Goal: Communication & Community: Connect with others

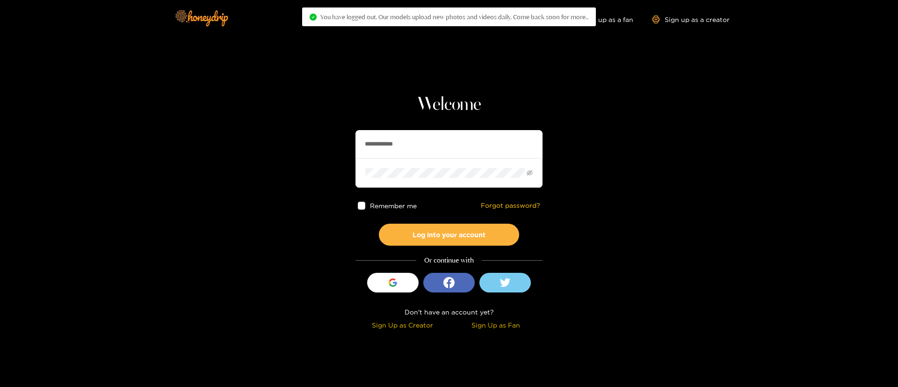
click at [422, 143] on input "**********" at bounding box center [448, 144] width 187 height 28
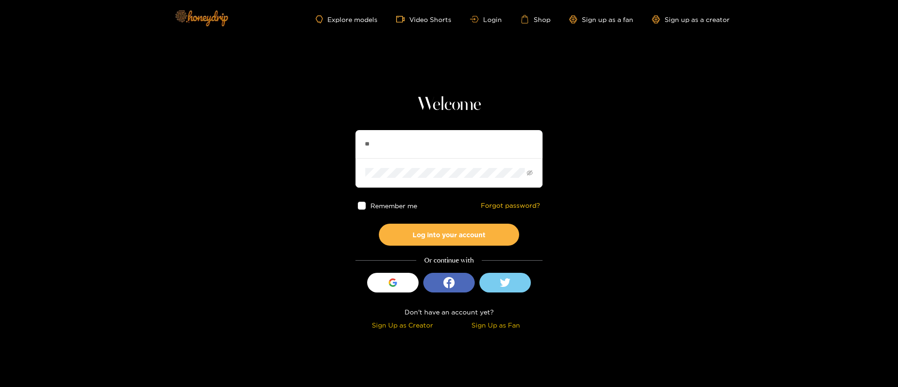
type input "*"
type input "**********"
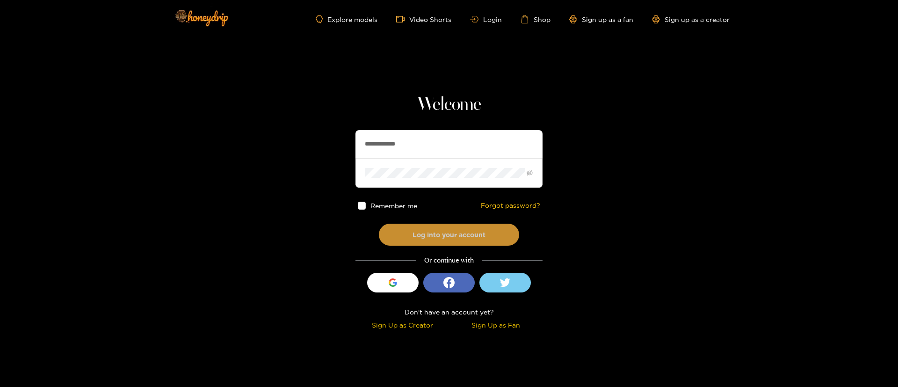
click at [435, 238] on button "Log into your account" at bounding box center [449, 235] width 140 height 22
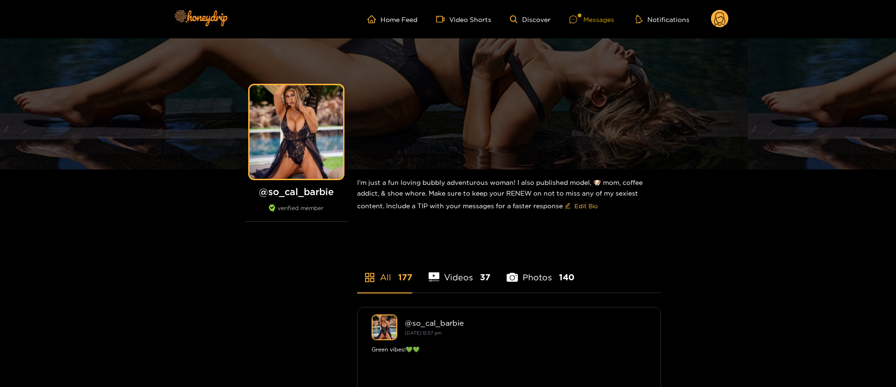
click at [605, 14] on div "Messages" at bounding box center [592, 19] width 45 height 11
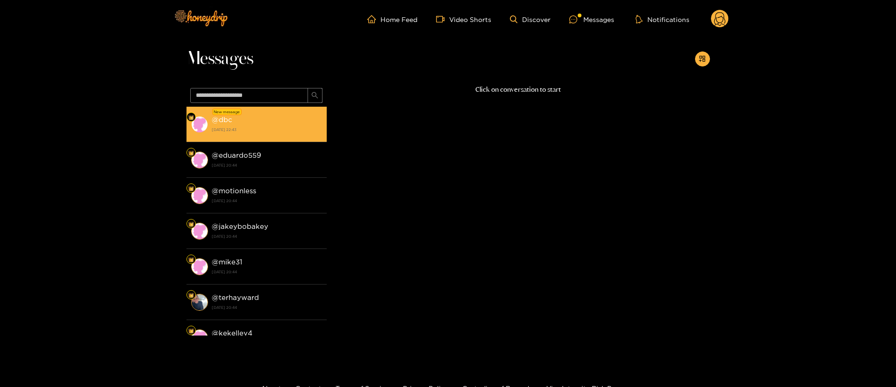
click at [242, 136] on li "New message @ dbc 15 September 2025 22:43" at bounding box center [257, 125] width 140 height 36
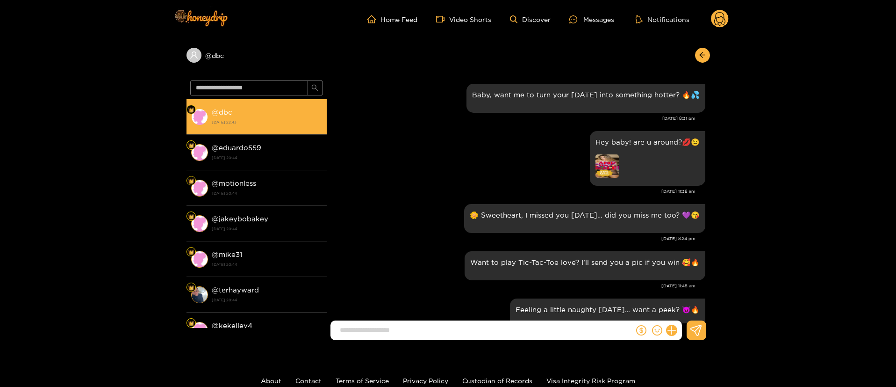
scroll to position [1255, 0]
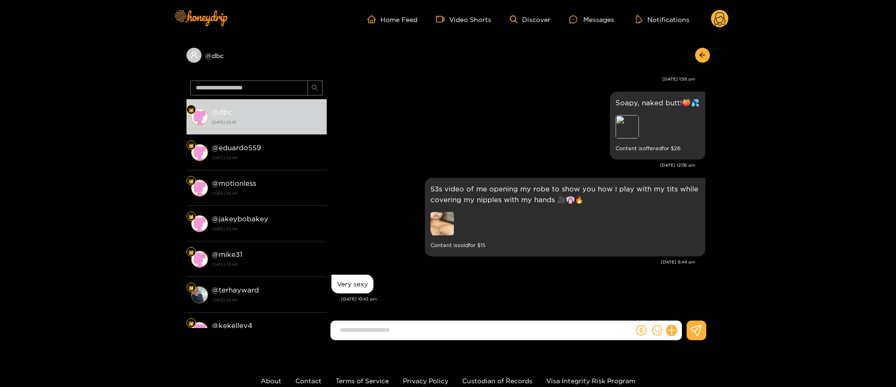
click at [516, 263] on div "Sep. 15, 8:44 pm" at bounding box center [514, 262] width 364 height 7
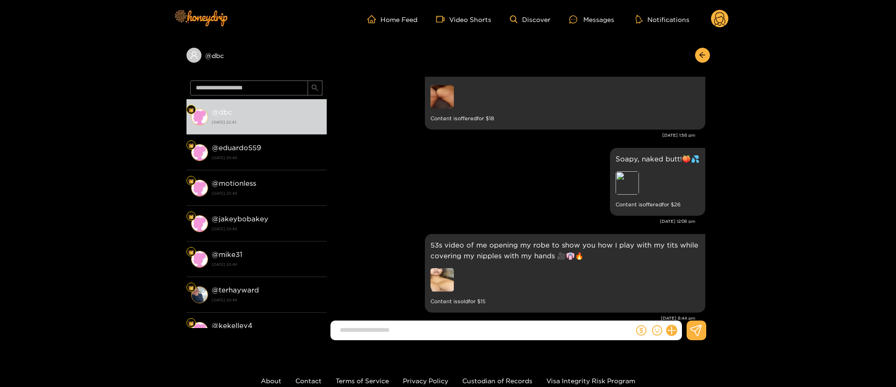
scroll to position [1171, 0]
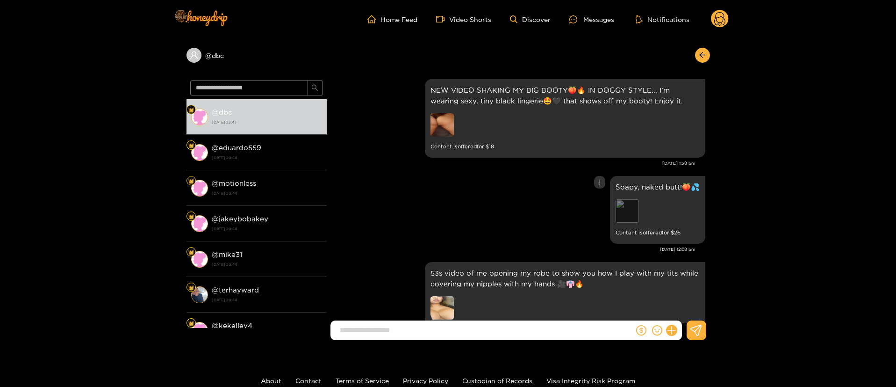
click at [617, 205] on div "Preview" at bounding box center [627, 210] width 23 height 23
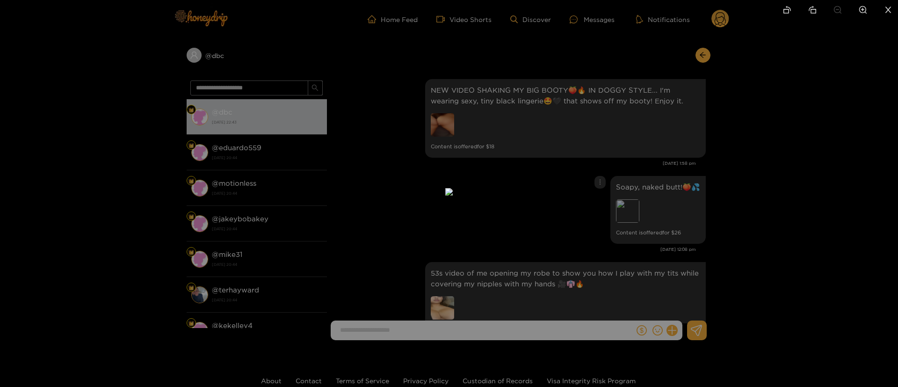
click at [692, 226] on div at bounding box center [449, 193] width 898 height 387
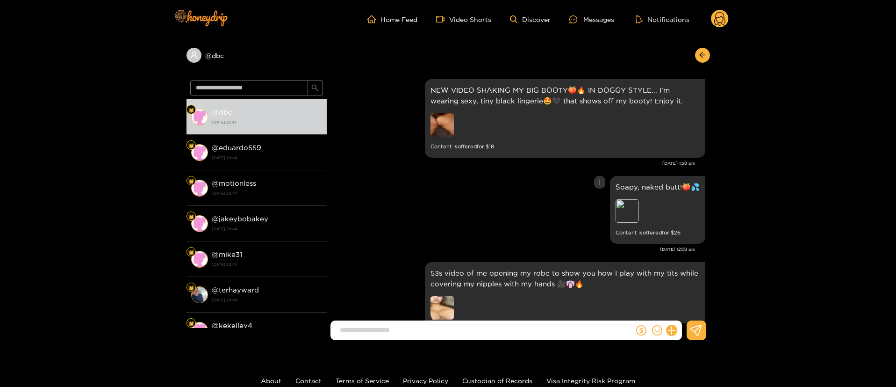
click at [483, 216] on div "Soapy, naked butt!🍑💦 Preview Content is offered for $ 26" at bounding box center [519, 209] width 374 height 72
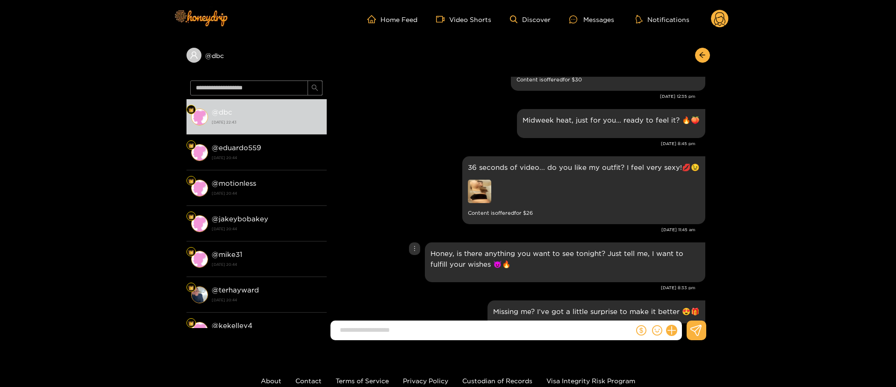
scroll to position [806, 0]
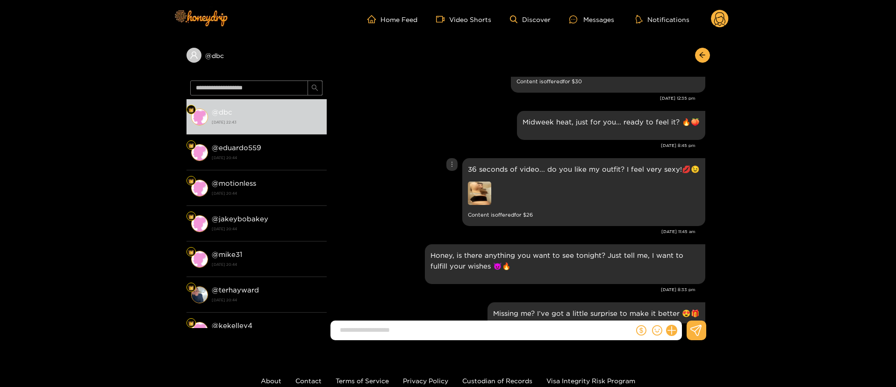
click at [476, 186] on img at bounding box center [479, 192] width 23 height 23
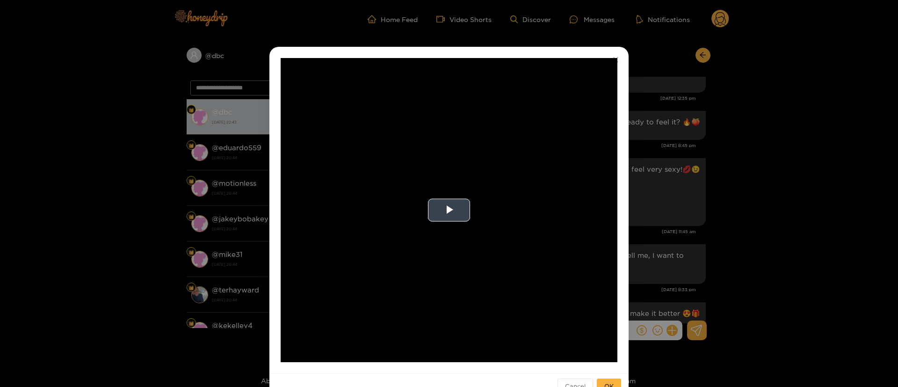
click at [435, 231] on video "Video Player" at bounding box center [449, 210] width 337 height 304
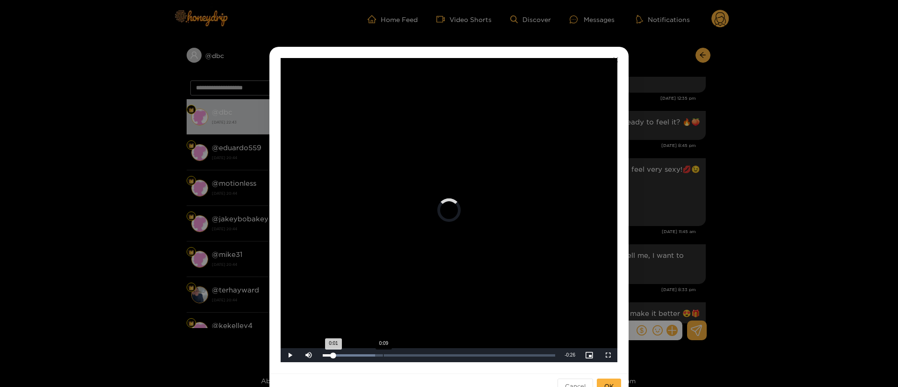
click at [383, 355] on div "0:09" at bounding box center [383, 355] width 0 height 2
click at [442, 355] on div "0:18" at bounding box center [442, 355] width 0 height 2
click at [685, 225] on div "**********" at bounding box center [449, 193] width 898 height 387
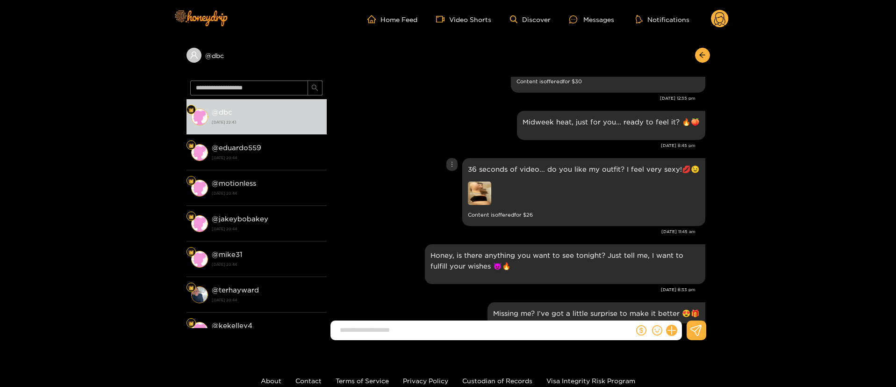
click at [411, 213] on div "36 seconds of video... do you like my outfit? I feel very sexy!💋😉 Content is of…" at bounding box center [519, 192] width 374 height 72
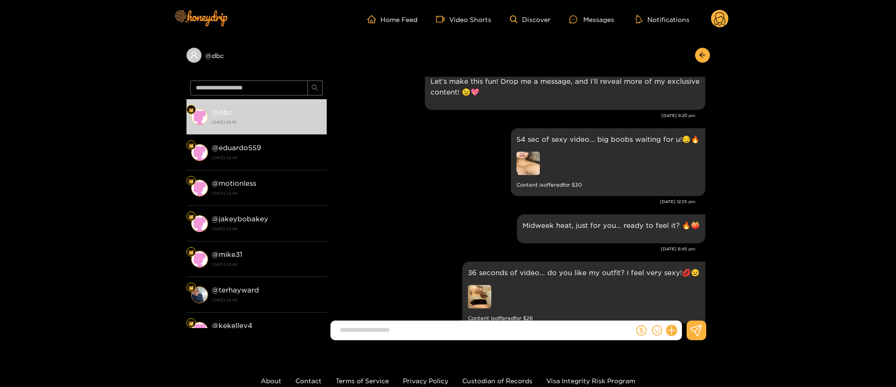
scroll to position [694, 0]
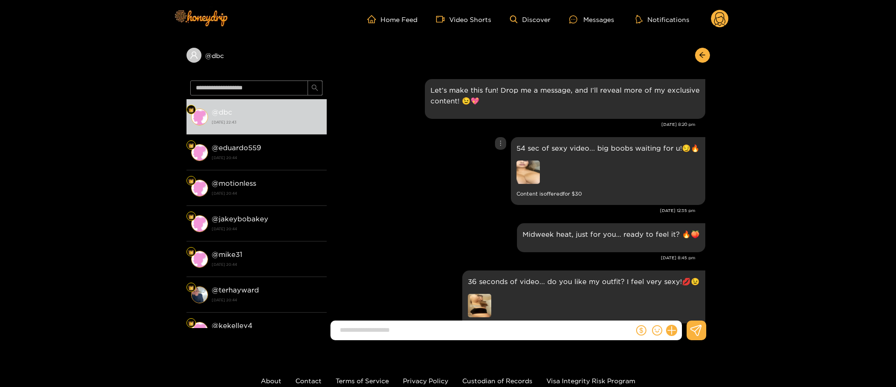
click at [535, 178] on img at bounding box center [528, 171] width 23 height 23
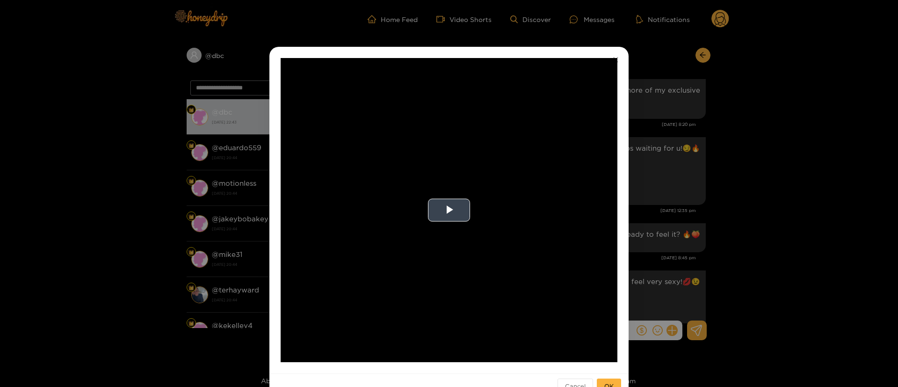
click at [453, 190] on video "Video Player" at bounding box center [449, 210] width 337 height 304
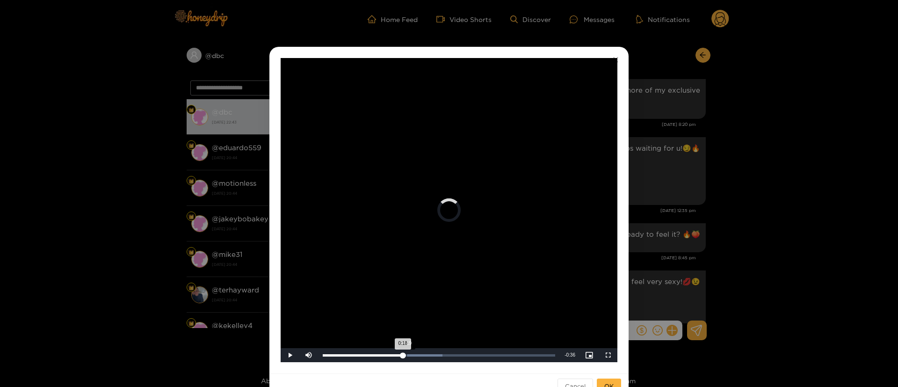
drag, startPoint x: 402, startPoint y: 355, endPoint x: 426, endPoint y: 355, distance: 23.8
click at [426, 355] on div "Loaded : 51.47% 0:19 0:18" at bounding box center [439, 355] width 232 height 2
drag, startPoint x: 430, startPoint y: 355, endPoint x: 486, endPoint y: 356, distance: 55.7
click at [486, 356] on div "Loaded : 66.20% 0:34 0:25" at bounding box center [439, 355] width 242 height 14
drag, startPoint x: 527, startPoint y: 348, endPoint x: 589, endPoint y: 331, distance: 64.1
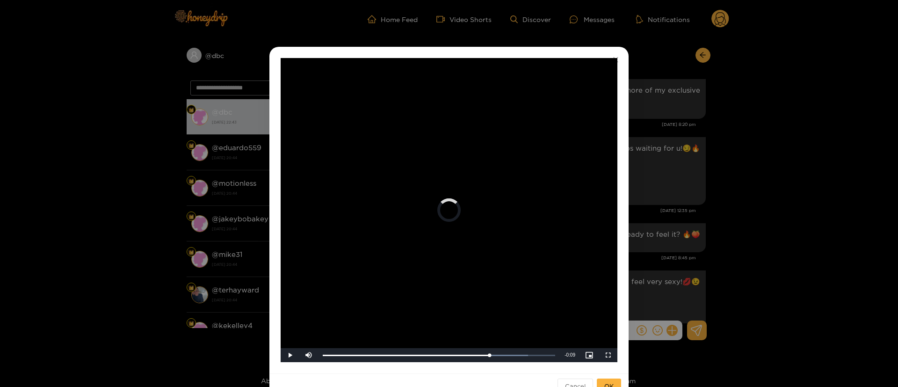
click at [589, 331] on div "**********" at bounding box center [449, 210] width 337 height 304
click at [654, 239] on div "**********" at bounding box center [449, 193] width 898 height 387
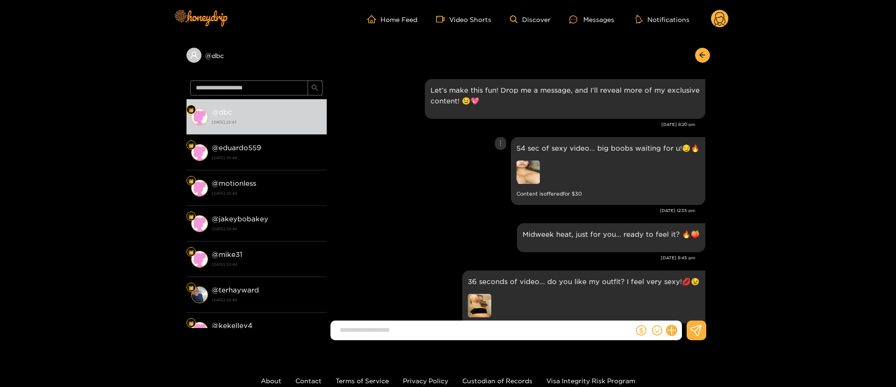
click at [508, 138] on div "54 sec of sexy video... big boobs waiting for u!😏🔥 Content is offered for $ 30" at bounding box center [519, 171] width 374 height 72
click at [505, 139] on div at bounding box center [500, 143] width 11 height 13
click at [499, 165] on div "Unsend" at bounding box center [502, 162] width 23 height 9
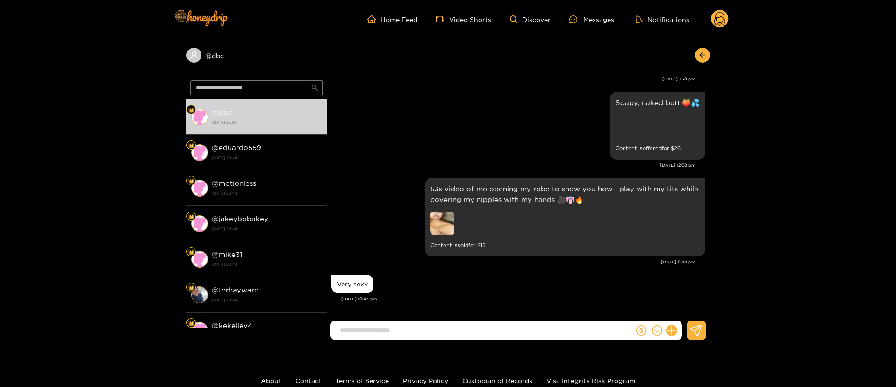
click at [355, 176] on div "53s video of me opening my robe to show you how I play with my tits while cover…" at bounding box center [519, 216] width 374 height 83
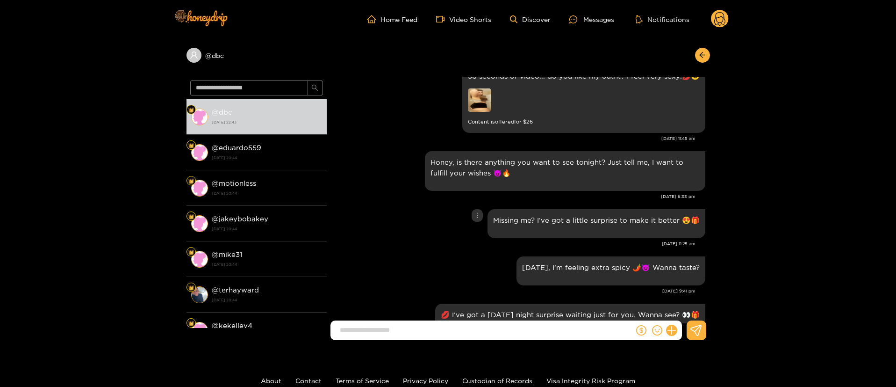
scroll to position [776, 0]
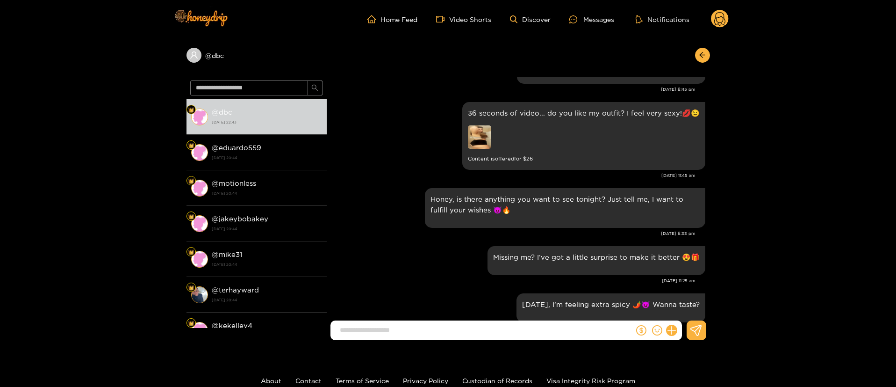
drag, startPoint x: 710, startPoint y: 221, endPoint x: 723, endPoint y: 325, distance: 105.2
click at [723, 325] on div "@ dbc @ dbc 15 September 2025 22:43 @ eduardo559 15 September 2025 20:44 @ moti…" at bounding box center [448, 192] width 896 height 309
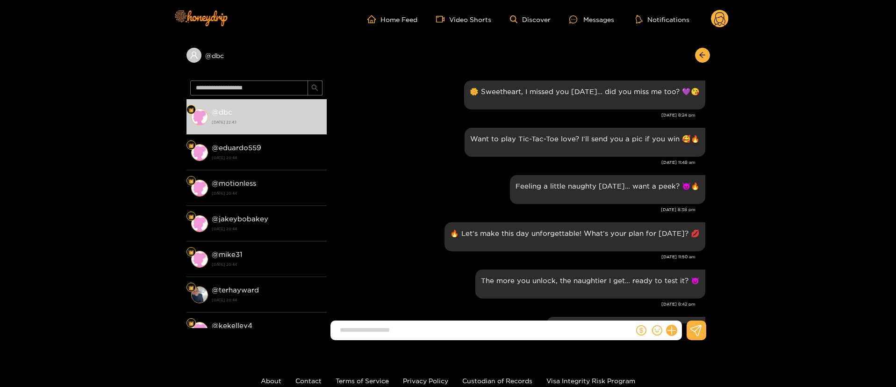
scroll to position [0, 0]
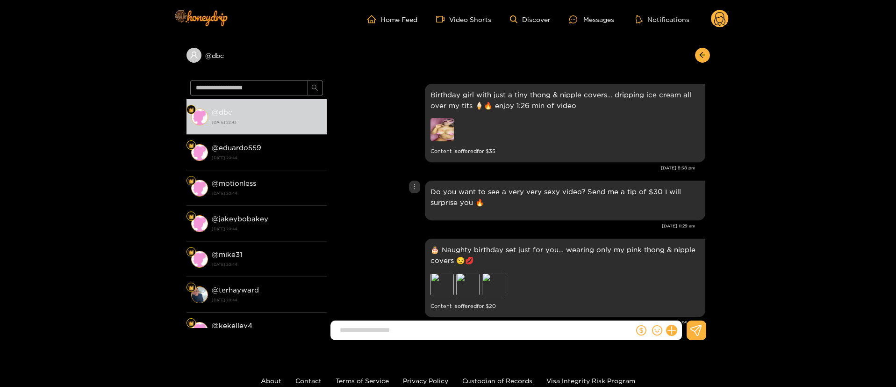
click at [379, 215] on div "Do you want to see a very very sexy video? Send me a tip of $30 I will surprise…" at bounding box center [519, 200] width 374 height 44
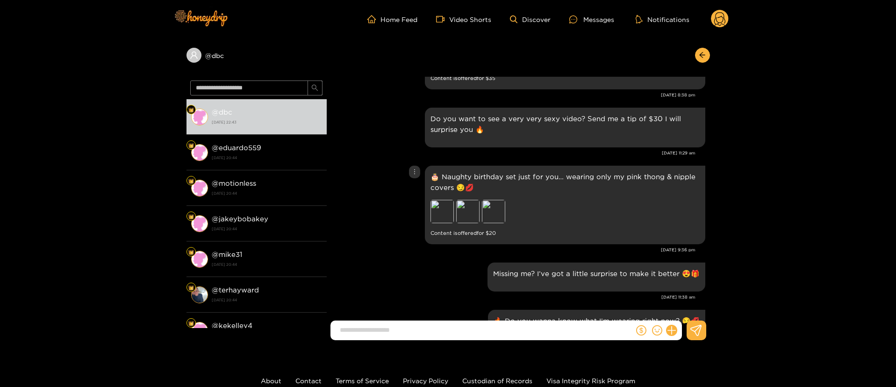
scroll to position [84, 0]
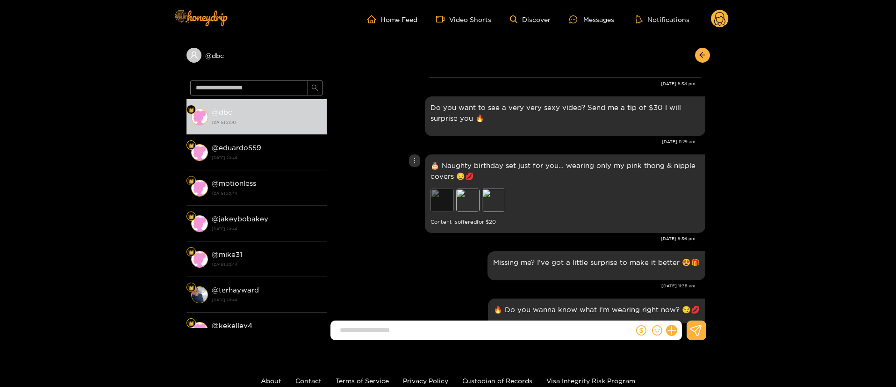
click at [447, 191] on div "Preview" at bounding box center [442, 199] width 23 height 23
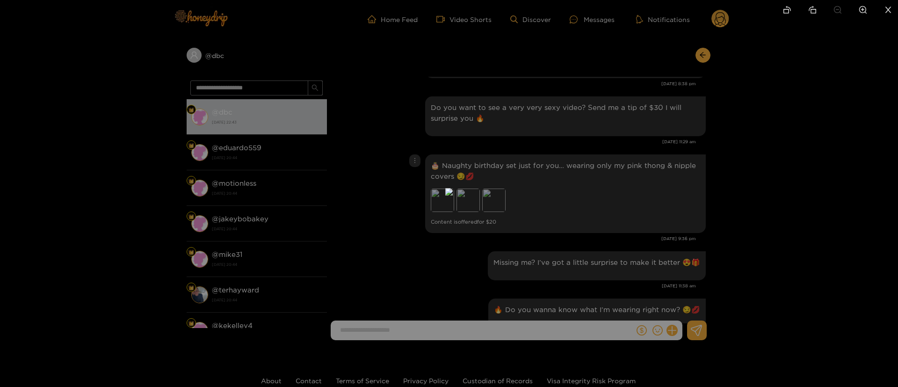
click at [660, 120] on div at bounding box center [449, 193] width 898 height 387
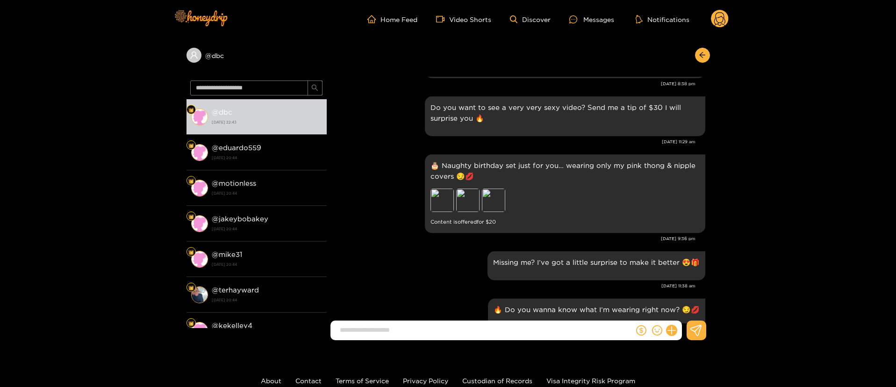
click at [420, 289] on div "Aug. 19, 11:38 am" at bounding box center [514, 285] width 364 height 7
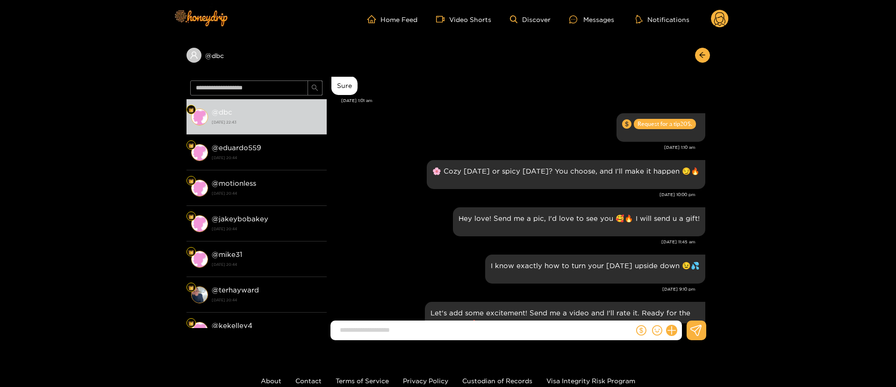
scroll to position [2076, 0]
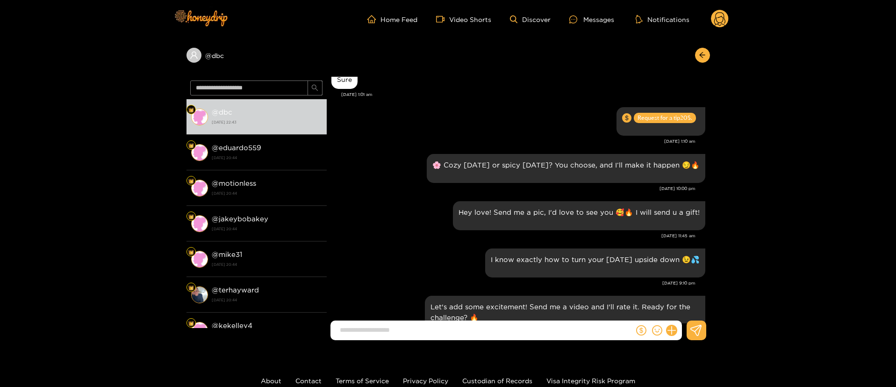
click at [417, 280] on div "Aug. 25, 9:10 pm" at bounding box center [514, 283] width 364 height 7
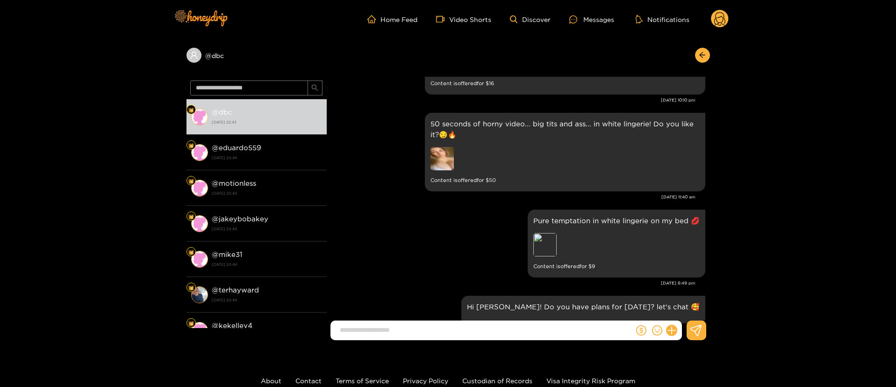
scroll to position [2609, 0]
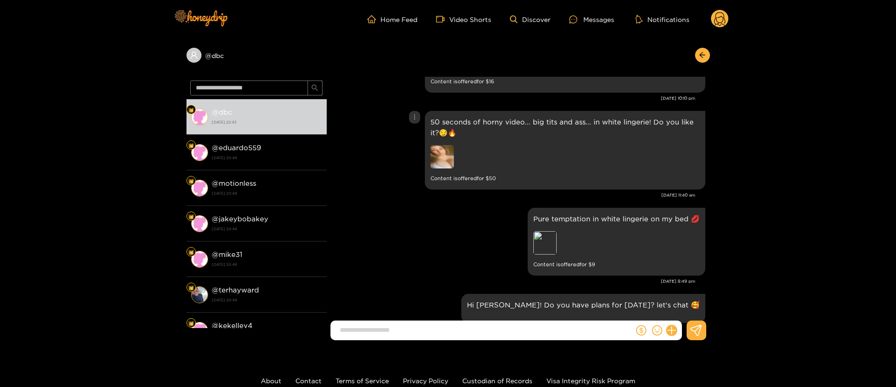
click at [441, 163] on img at bounding box center [442, 156] width 23 height 23
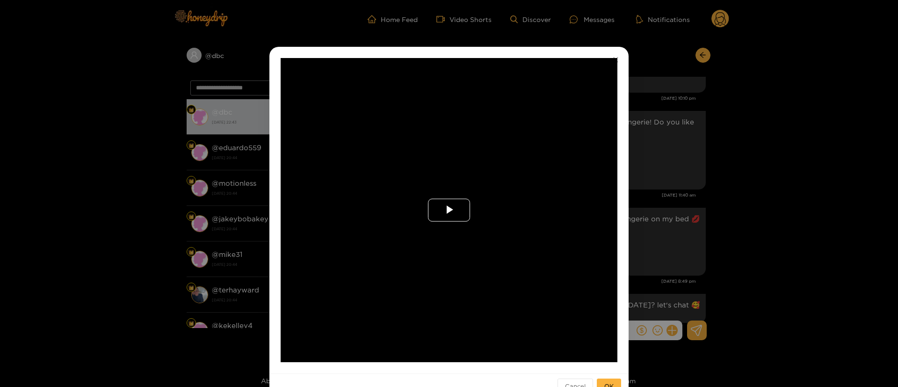
click at [449, 210] on span "Video Player" at bounding box center [449, 210] width 0 height 0
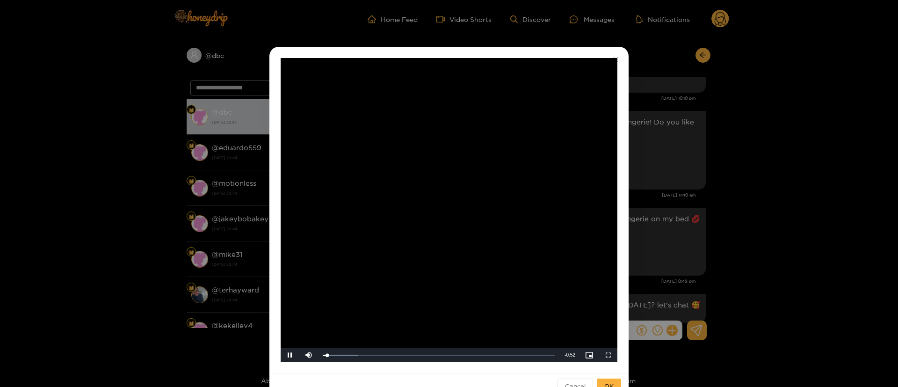
click at [766, 139] on div "**********" at bounding box center [449, 193] width 898 height 387
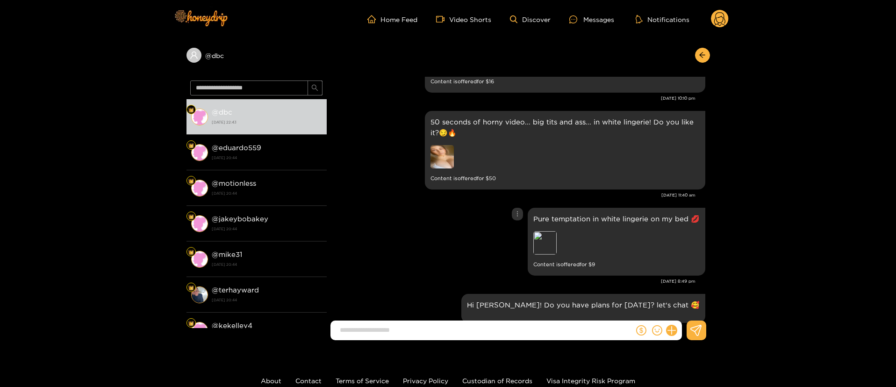
click at [411, 238] on div "Pure temptation in white lingerie on my bed 💋 Preview Content is offered for $ 9" at bounding box center [519, 241] width 374 height 72
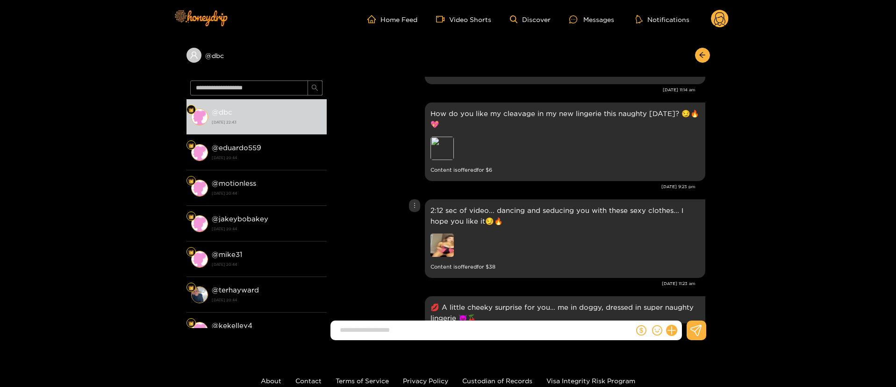
scroll to position [2301, 0]
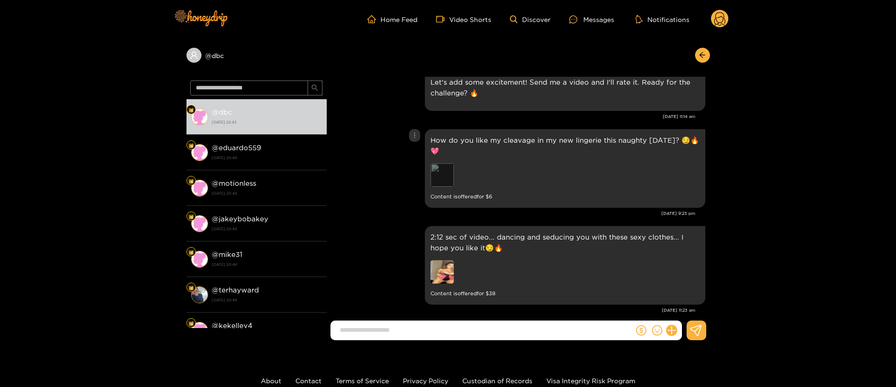
click at [446, 167] on div "Preview" at bounding box center [442, 174] width 23 height 23
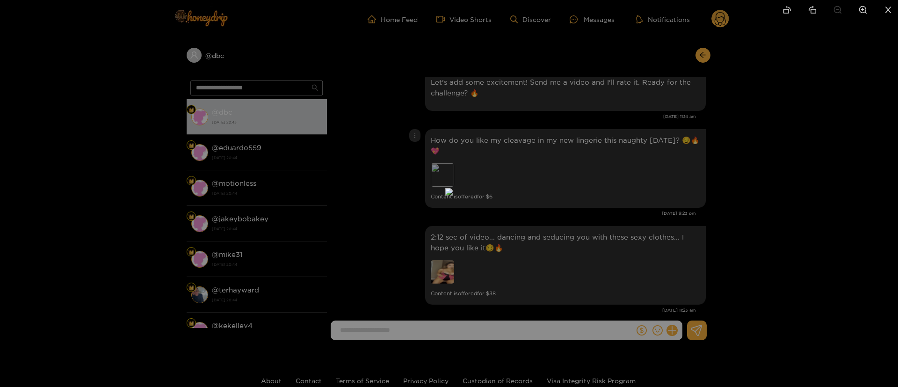
click at [606, 165] on div at bounding box center [449, 193] width 898 height 387
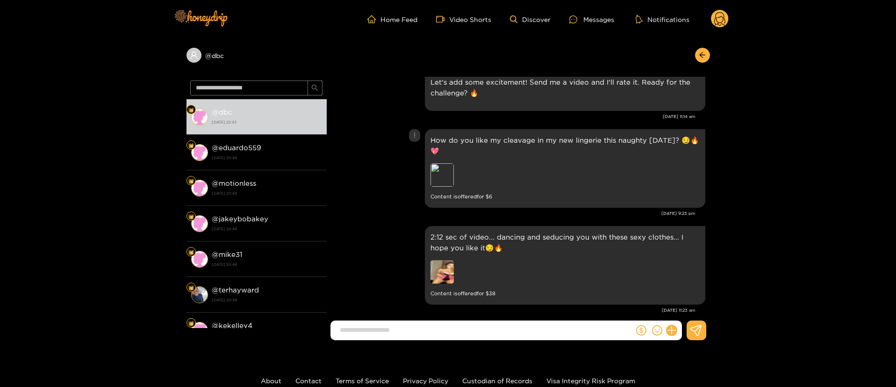
click at [357, 195] on div "How do you like my cleavage in my new lingerie this naughty Tuesday? 😏🔥💖 Previe…" at bounding box center [519, 168] width 374 height 83
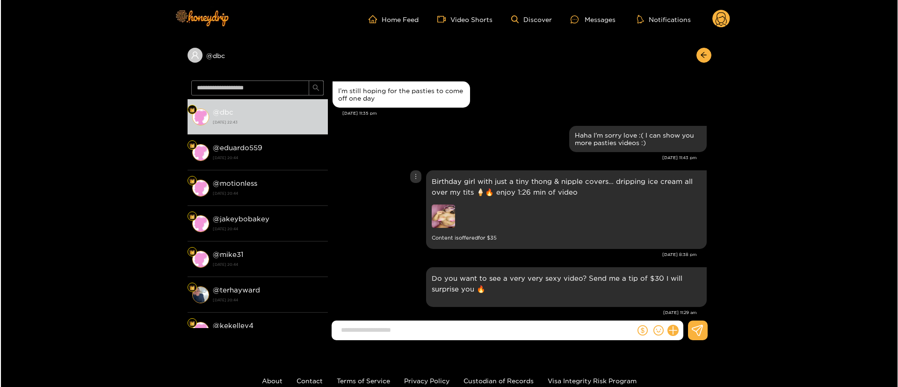
scroll to position [1319, 0]
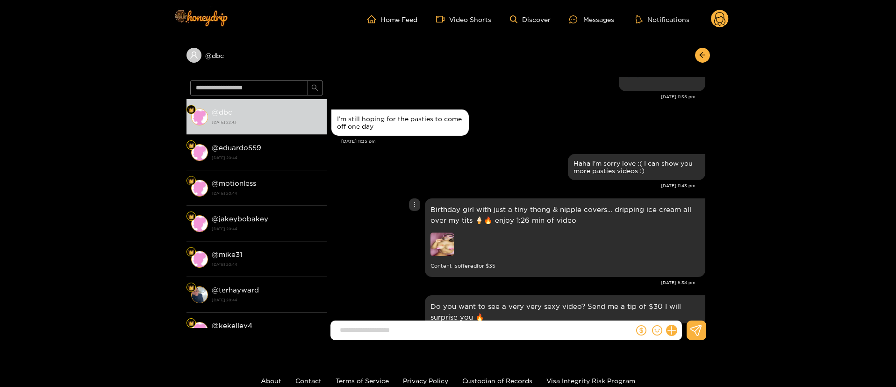
click at [449, 260] on small "Content is offered for $ 35" at bounding box center [565, 265] width 269 height 11
click at [442, 235] on img at bounding box center [442, 243] width 23 height 23
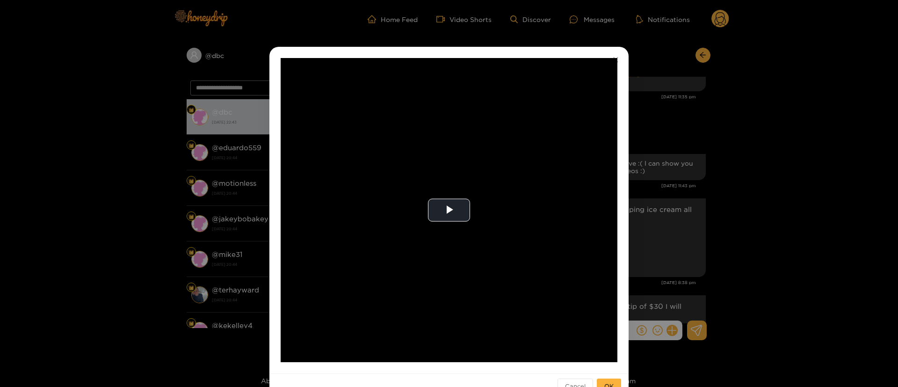
click at [643, 177] on div "**********" at bounding box center [449, 193] width 898 height 387
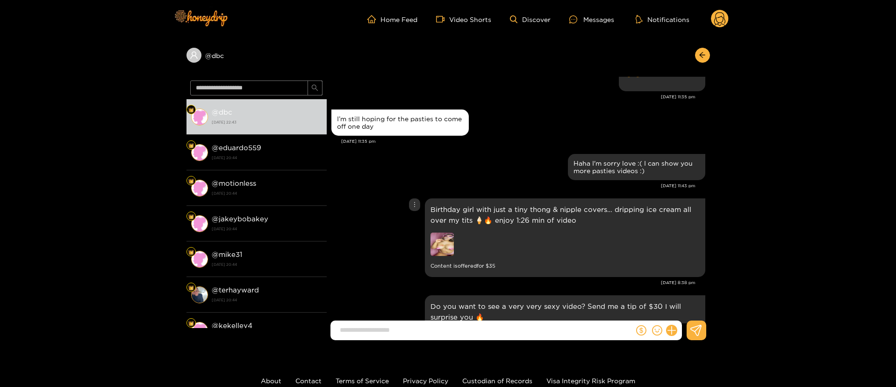
click at [455, 210] on p "Birthday girl with just a tiny thong & nipple covers… dripping ice cream all ov…" at bounding box center [565, 215] width 269 height 22
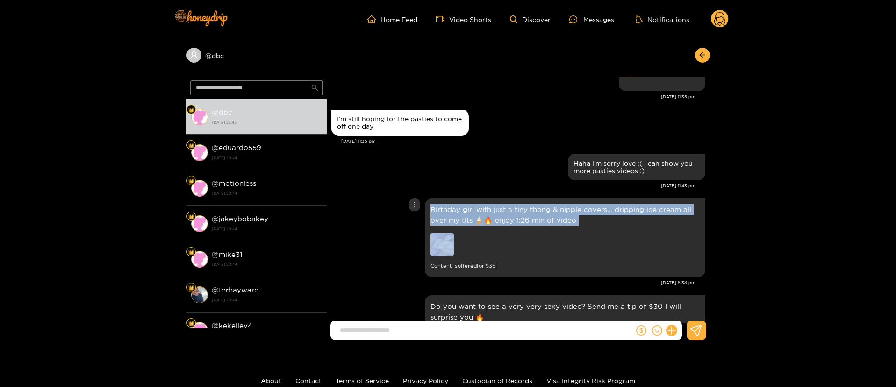
click at [455, 210] on p "Birthday girl with just a tiny thong & nipple covers… dripping ice cream all ov…" at bounding box center [565, 215] width 269 height 22
copy p "Birthday girl with just a tiny thong & nipple covers… dripping ice cream all ov…"
click at [452, 213] on p "Birthday girl with just a tiny thong & nipple covers… dripping ice cream all ov…" at bounding box center [565, 215] width 269 height 22
drag, startPoint x: 511, startPoint y: 208, endPoint x: 605, endPoint y: 218, distance: 94.6
click at [605, 218] on p "Birthday girl with just a tiny thong & nipple covers… dripping ice cream all ov…" at bounding box center [565, 215] width 269 height 22
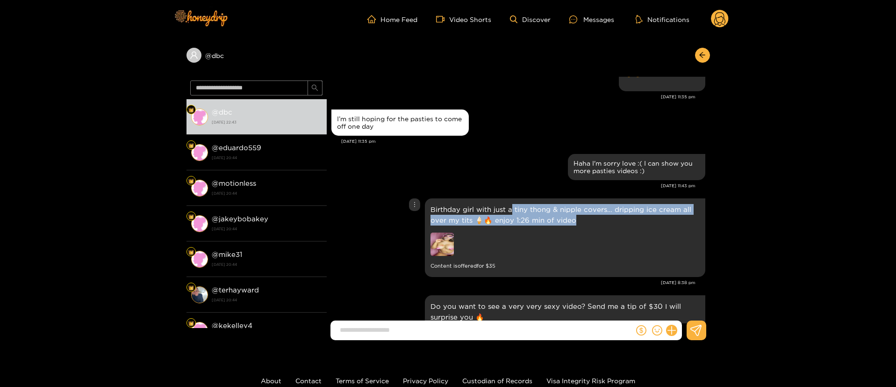
copy p "tiny thong & nipple covers… dripping ice cream all over my tits 🍦🔥 enjoy 1:26 m…"
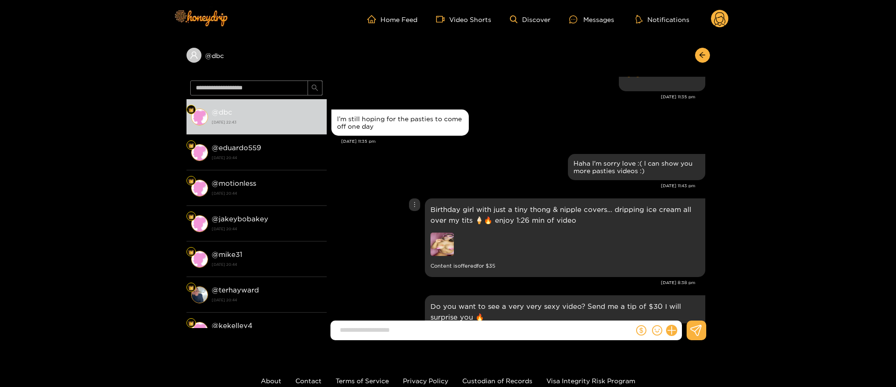
click at [413, 203] on icon "more" at bounding box center [415, 204] width 7 height 7
click at [415, 224] on div "Unsend" at bounding box center [414, 223] width 23 height 9
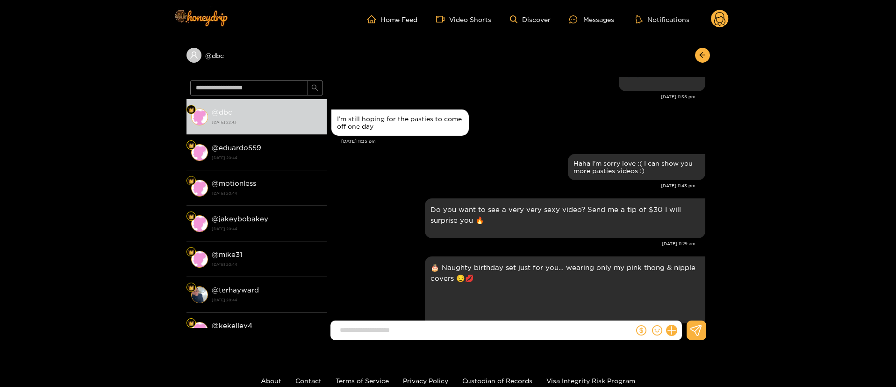
click at [672, 336] on div at bounding box center [659, 330] width 48 height 20
click at [671, 326] on icon at bounding box center [671, 330] width 11 height 11
click at [686, 315] on button at bounding box center [689, 307] width 33 height 21
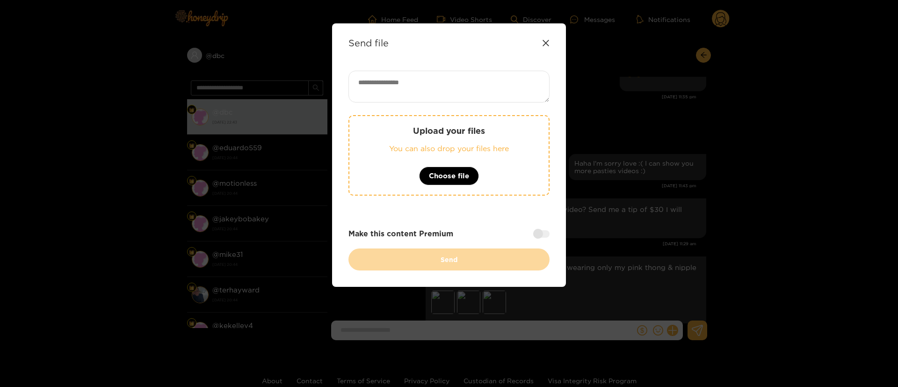
click at [478, 105] on div "Upload your files You can also drop your files here Choose file Make this conte…" at bounding box center [448, 171] width 201 height 200
click at [464, 87] on textarea at bounding box center [448, 87] width 201 height 32
paste textarea "**********"
type textarea "**********"
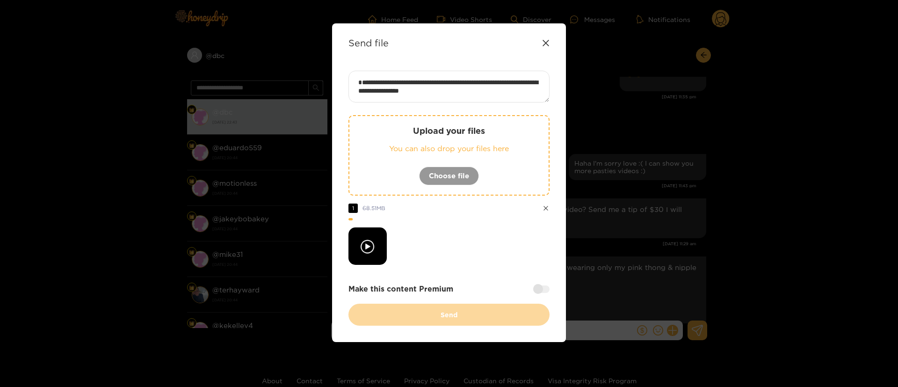
click at [537, 289] on div at bounding box center [541, 288] width 16 height 7
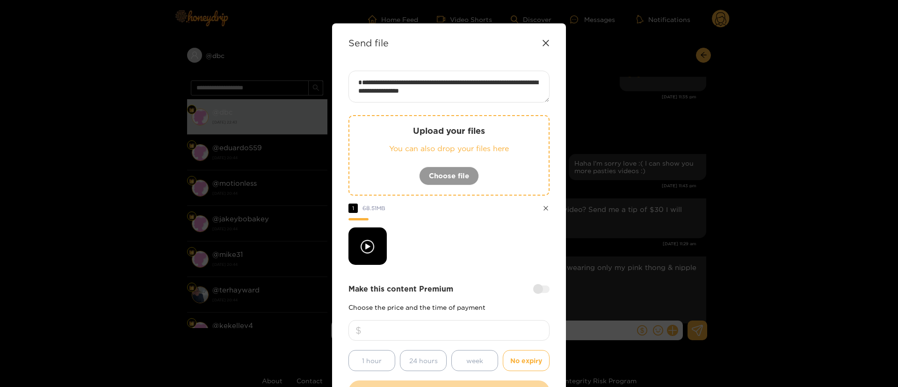
click at [468, 328] on input "number" at bounding box center [448, 330] width 201 height 21
type input "**"
click at [479, 263] on div at bounding box center [448, 245] width 201 height 37
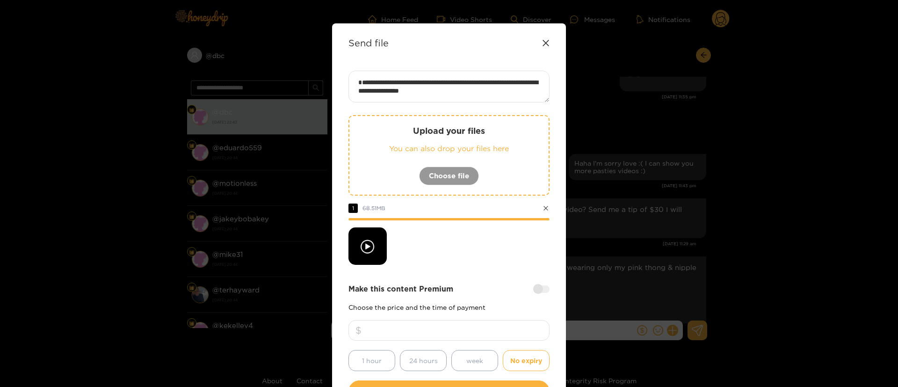
click at [479, 263] on div at bounding box center [448, 245] width 201 height 37
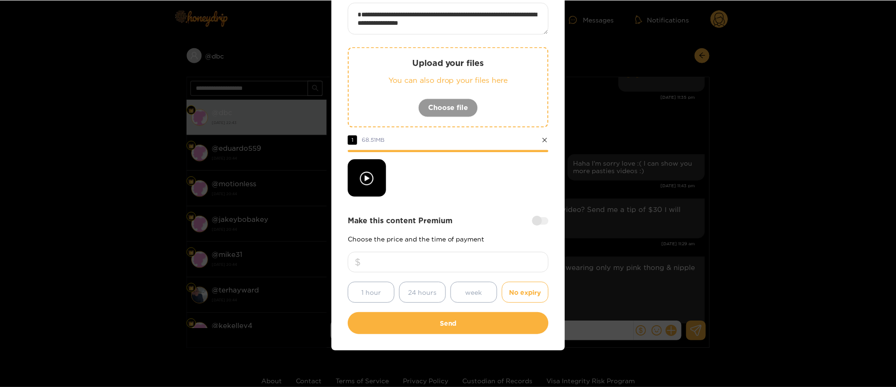
scroll to position [69, 0]
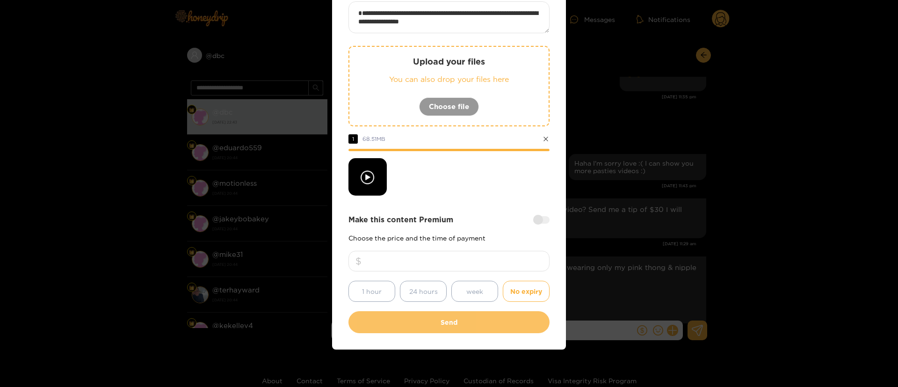
click at [473, 319] on button "Send" at bounding box center [448, 322] width 201 height 22
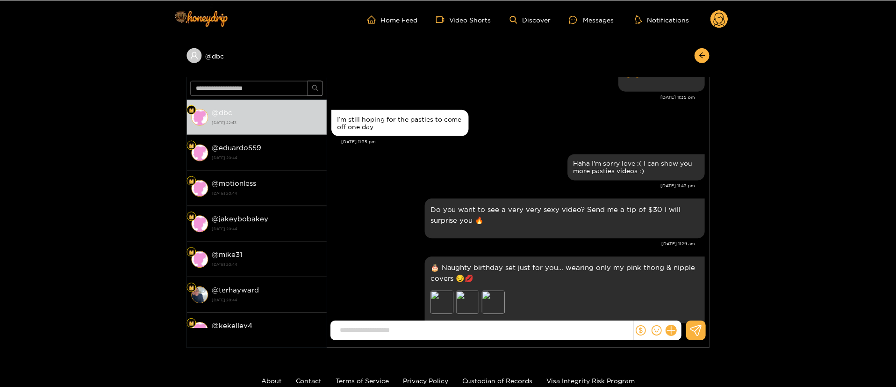
scroll to position [14, 0]
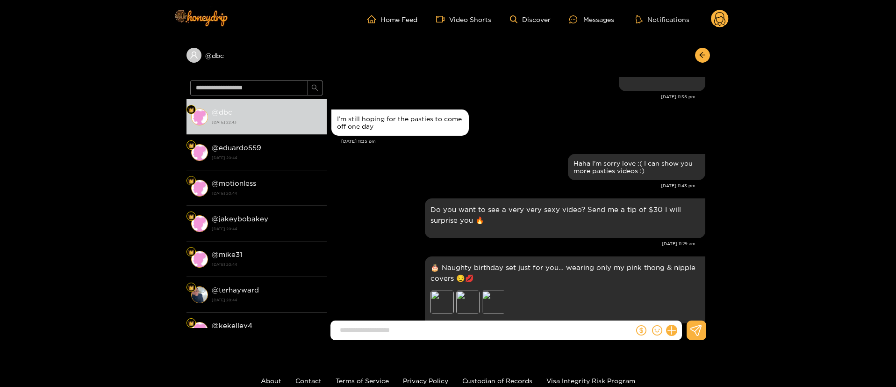
click at [719, 12] on icon at bounding box center [720, 20] width 11 height 16
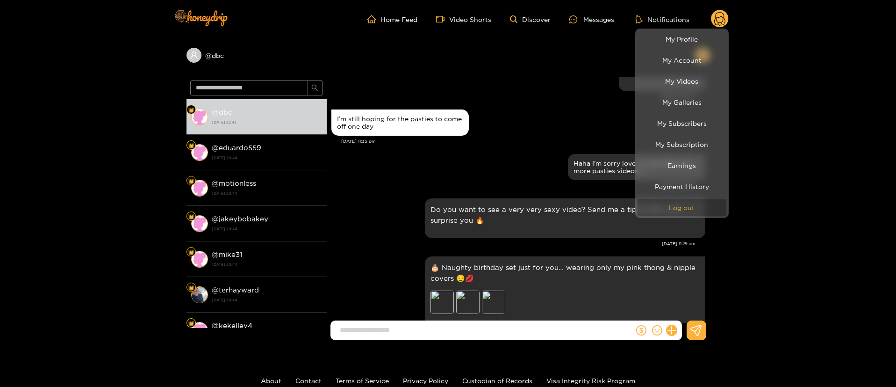
click at [713, 204] on button "Log out" at bounding box center [682, 207] width 89 height 16
